Goal: Task Accomplishment & Management: Use online tool/utility

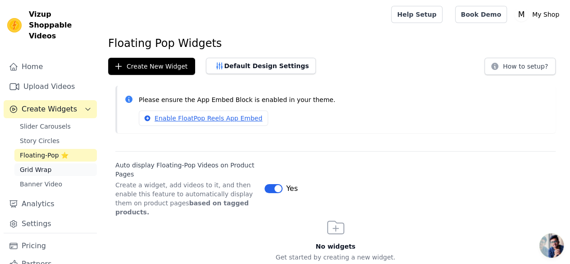
click at [32, 170] on span "Grid Wrap" at bounding box center [36, 169] width 32 height 9
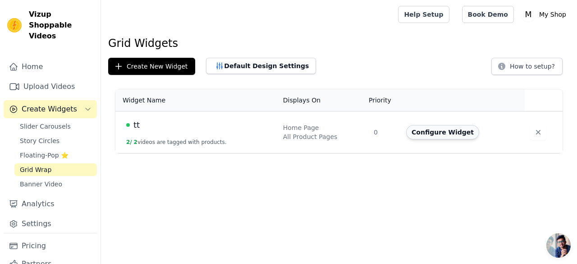
click at [444, 135] on button "Configure Widget" at bounding box center [442, 132] width 73 height 14
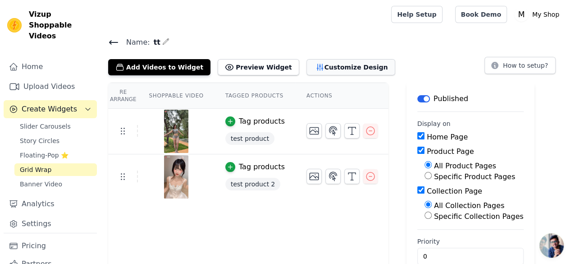
click at [340, 61] on button "Customize Design" at bounding box center [351, 67] width 89 height 16
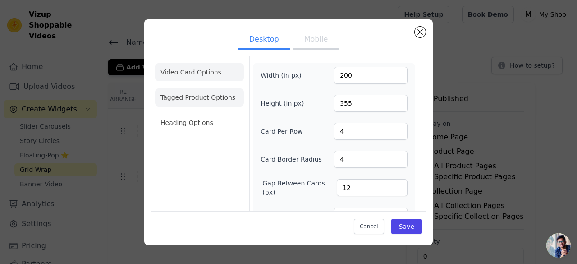
click at [211, 100] on li "Tagged Product Options" at bounding box center [199, 97] width 89 height 18
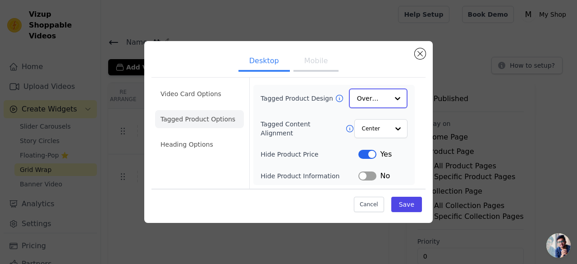
click at [380, 101] on input "Tagged Product Design" at bounding box center [373, 98] width 32 height 18
click at [391, 96] on div at bounding box center [398, 98] width 18 height 18
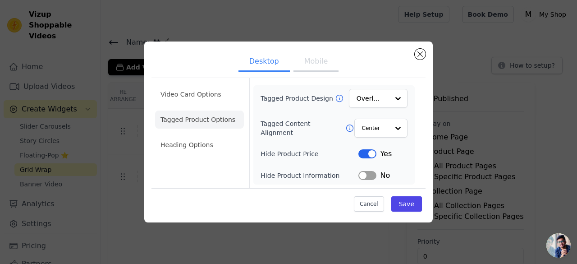
click at [417, 100] on form "Tagged Product Design Overlay Tagged Content Alignment Center Hide Product Pric…" at bounding box center [333, 133] width 169 height 110
click at [195, 148] on li "Heading Options" at bounding box center [199, 145] width 89 height 18
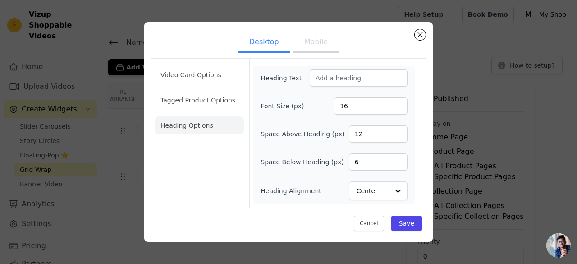
click at [316, 48] on button "Mobile" at bounding box center [315, 43] width 45 height 20
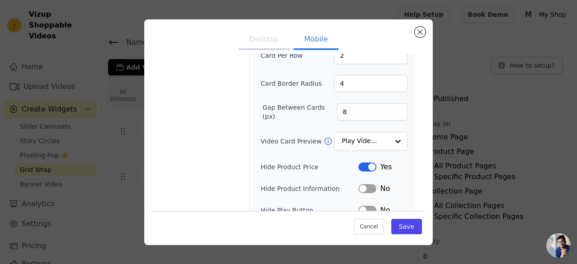
scroll to position [90, 0]
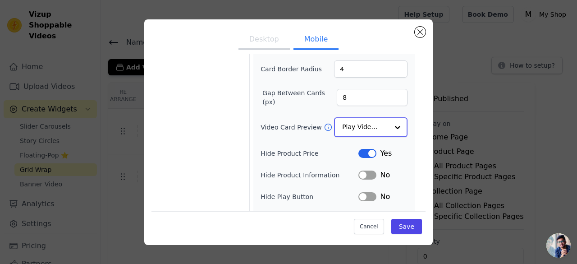
click at [376, 126] on input "Video Card Preview" at bounding box center [365, 127] width 46 height 18
click at [416, 121] on form "Width (in px) 150 Height (in px) 260 Card Per Row 2 Card Border Radius 4 Gap Be…" at bounding box center [333, 119] width 169 height 307
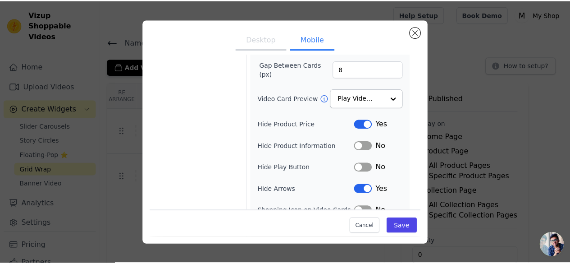
scroll to position [106, 0]
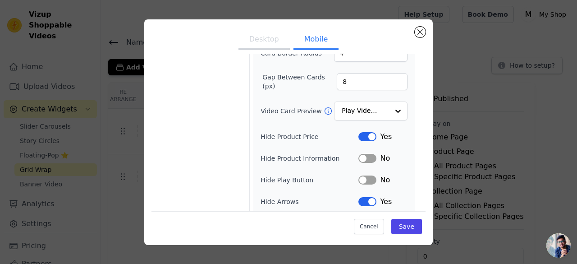
click at [367, 135] on button "Label" at bounding box center [367, 136] width 18 height 9
click at [406, 222] on button "Save" at bounding box center [406, 226] width 31 height 15
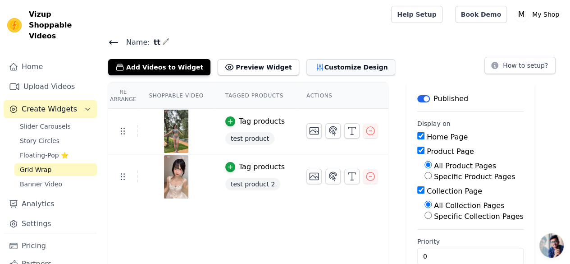
click at [344, 69] on button "Customize Design" at bounding box center [351, 67] width 89 height 16
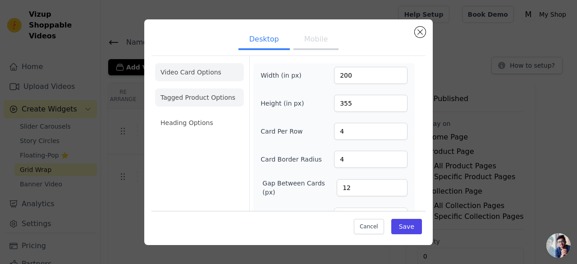
click at [221, 96] on li "Tagged Product Options" at bounding box center [199, 97] width 89 height 18
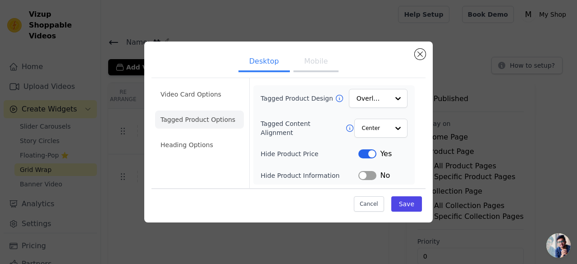
click at [373, 173] on button "Label" at bounding box center [367, 175] width 18 height 9
click at [207, 143] on li "Heading Options" at bounding box center [199, 145] width 89 height 18
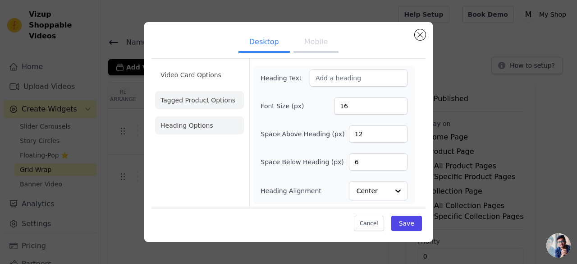
click at [206, 97] on li "Tagged Product Options" at bounding box center [199, 100] width 89 height 18
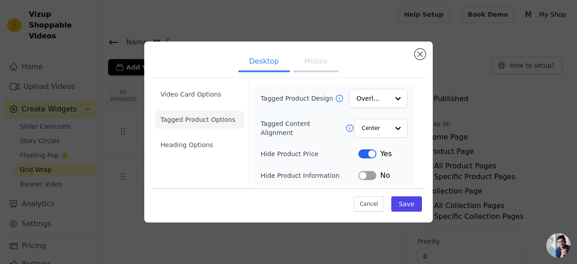
click at [326, 64] on button "Mobile" at bounding box center [315, 62] width 45 height 20
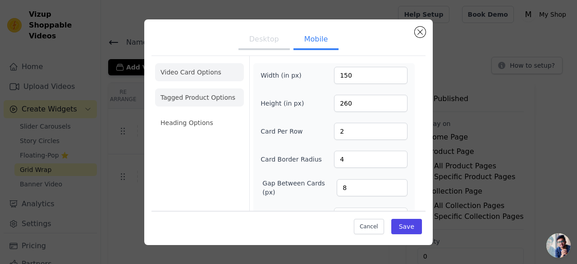
click at [212, 95] on li "Tagged Product Options" at bounding box center [199, 97] width 89 height 18
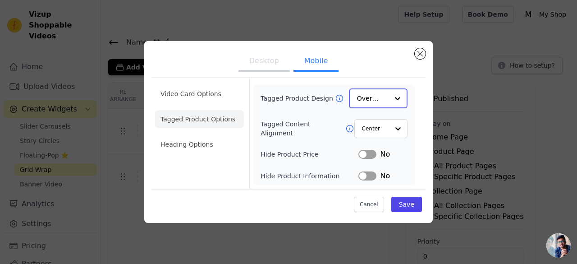
click at [372, 95] on input "Tagged Product Design" at bounding box center [373, 98] width 32 height 18
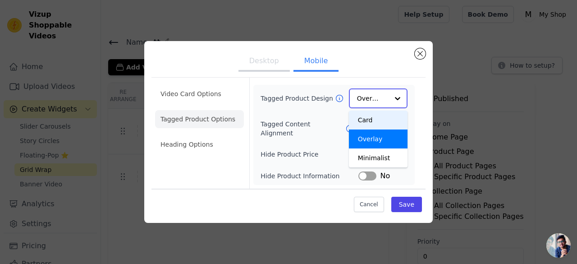
click at [371, 124] on div "Card" at bounding box center [378, 119] width 59 height 19
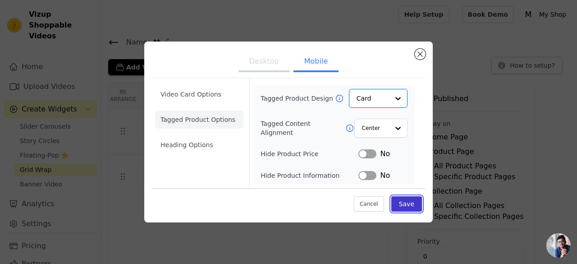
click at [408, 207] on button "Save" at bounding box center [406, 203] width 31 height 15
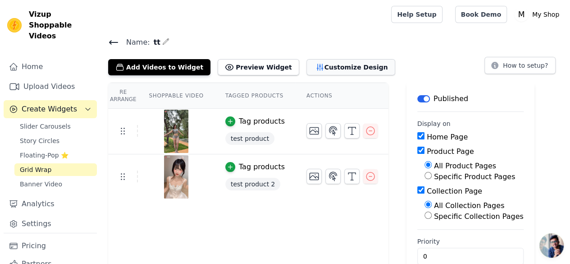
click at [307, 62] on button "Customize Design" at bounding box center [351, 67] width 89 height 16
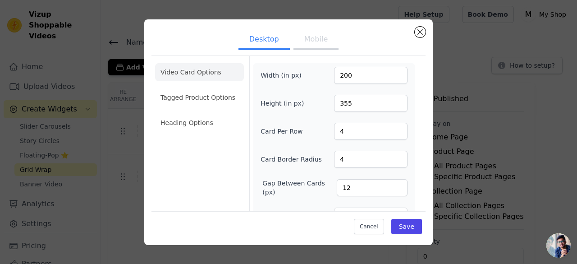
click at [313, 44] on button "Mobile" at bounding box center [315, 40] width 45 height 20
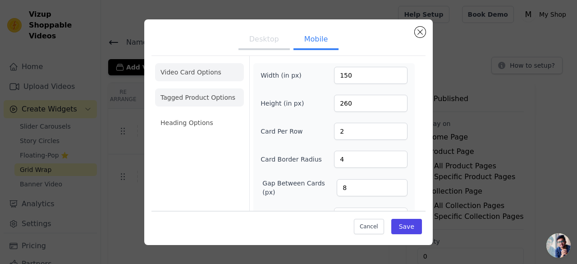
click at [212, 94] on li "Tagged Product Options" at bounding box center [199, 97] width 89 height 18
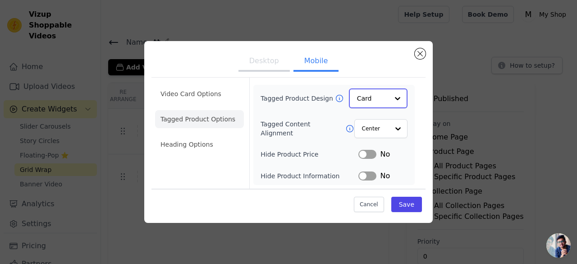
click at [381, 95] on input "Tagged Product Design" at bounding box center [373, 98] width 32 height 18
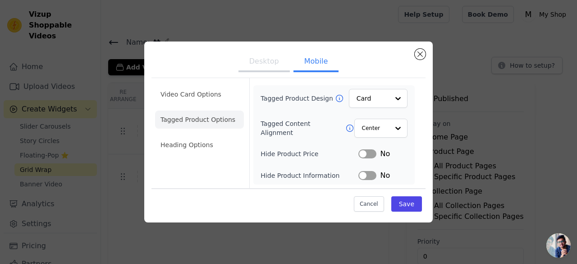
click at [371, 65] on ul "Desktop Mobile" at bounding box center [288, 62] width 274 height 27
click at [417, 54] on button "Close modal" at bounding box center [420, 54] width 11 height 11
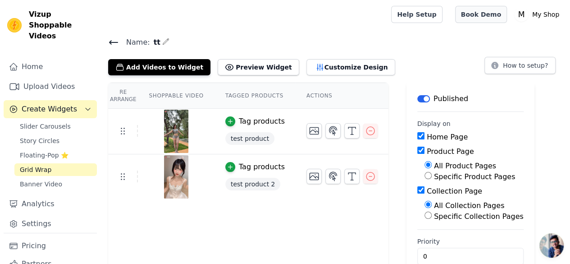
click at [491, 11] on link "Book Demo" at bounding box center [481, 14] width 52 height 17
click at [329, 70] on button "Customize Design" at bounding box center [351, 67] width 89 height 16
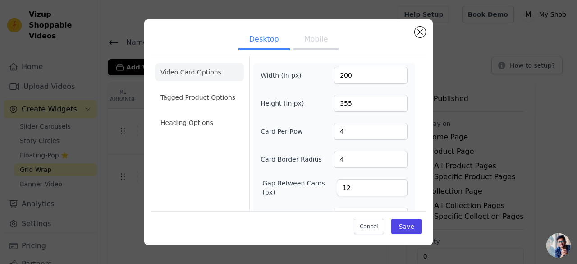
click at [319, 40] on button "Mobile" at bounding box center [315, 40] width 45 height 20
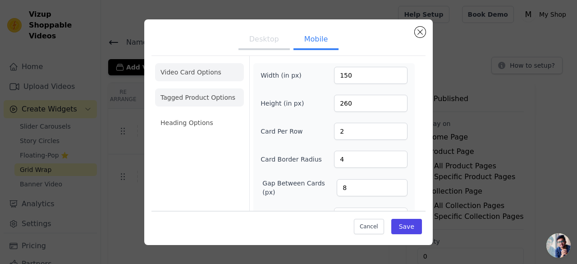
click at [207, 91] on li "Tagged Product Options" at bounding box center [199, 97] width 89 height 18
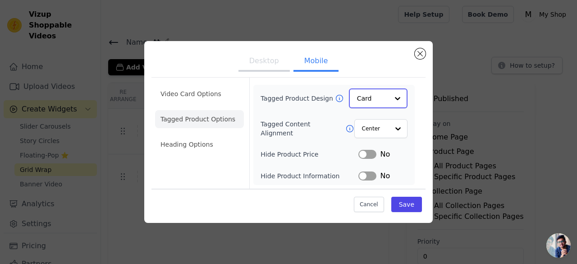
click at [374, 99] on input "Tagged Product Design" at bounding box center [373, 98] width 32 height 18
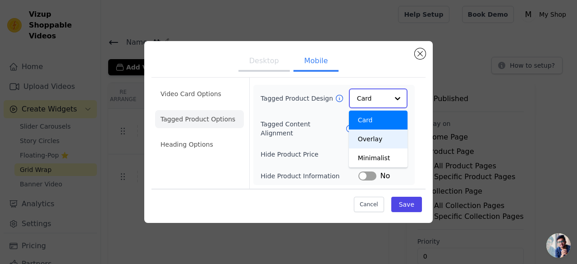
click at [378, 137] on div "Overlay" at bounding box center [378, 138] width 59 height 19
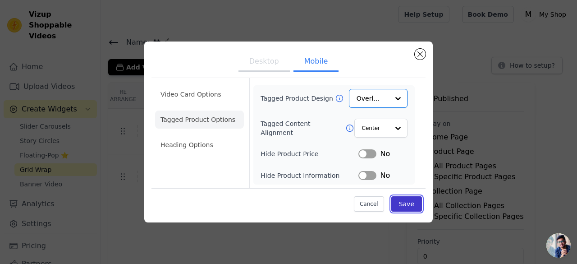
click at [402, 199] on button "Save" at bounding box center [406, 203] width 31 height 15
